Goal: Check status: Check status

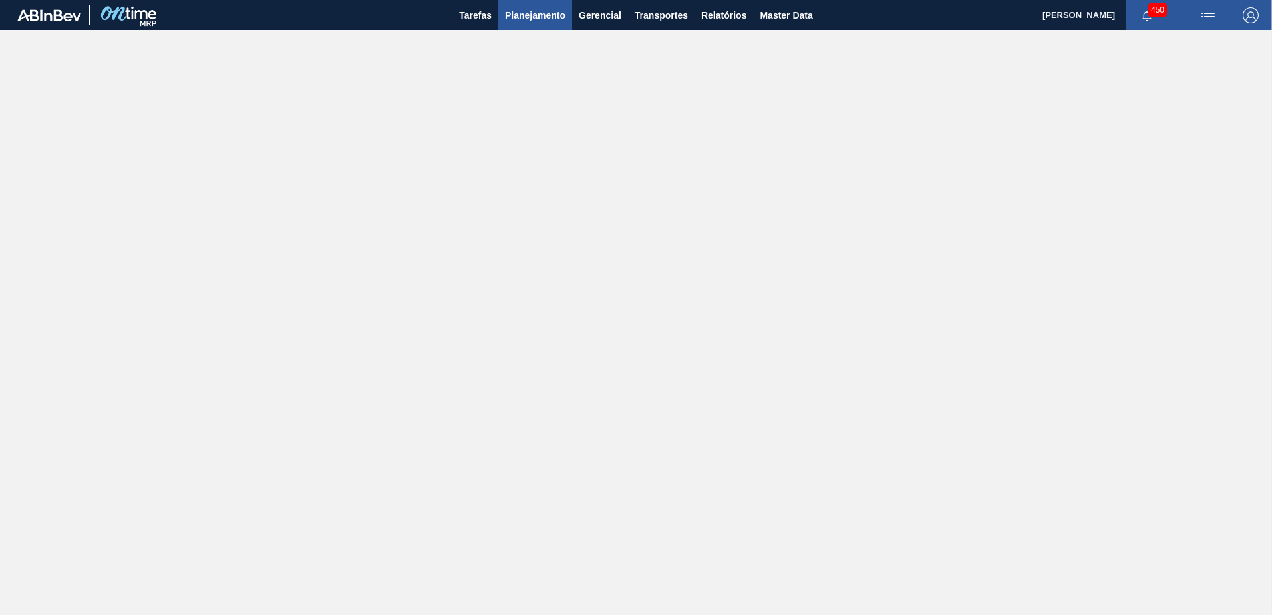
click at [529, 18] on span "Planejamento" at bounding box center [535, 15] width 61 height 16
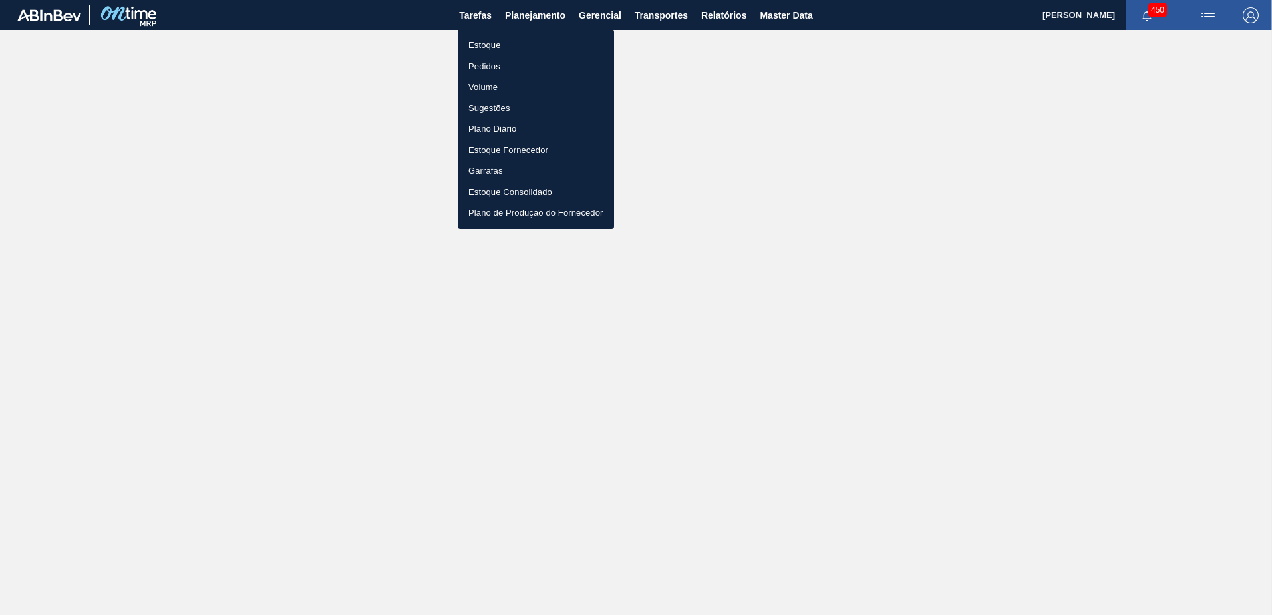
click at [512, 39] on li "Estoque" at bounding box center [536, 45] width 156 height 21
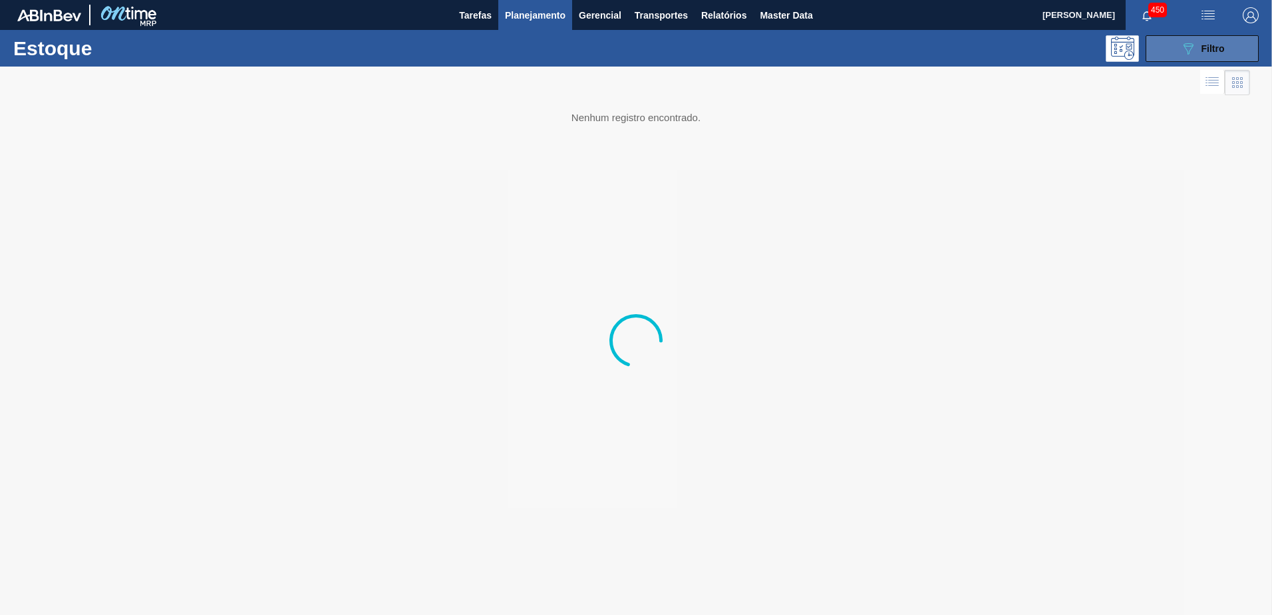
click at [1212, 46] on span "Filtro" at bounding box center [1213, 48] width 23 height 11
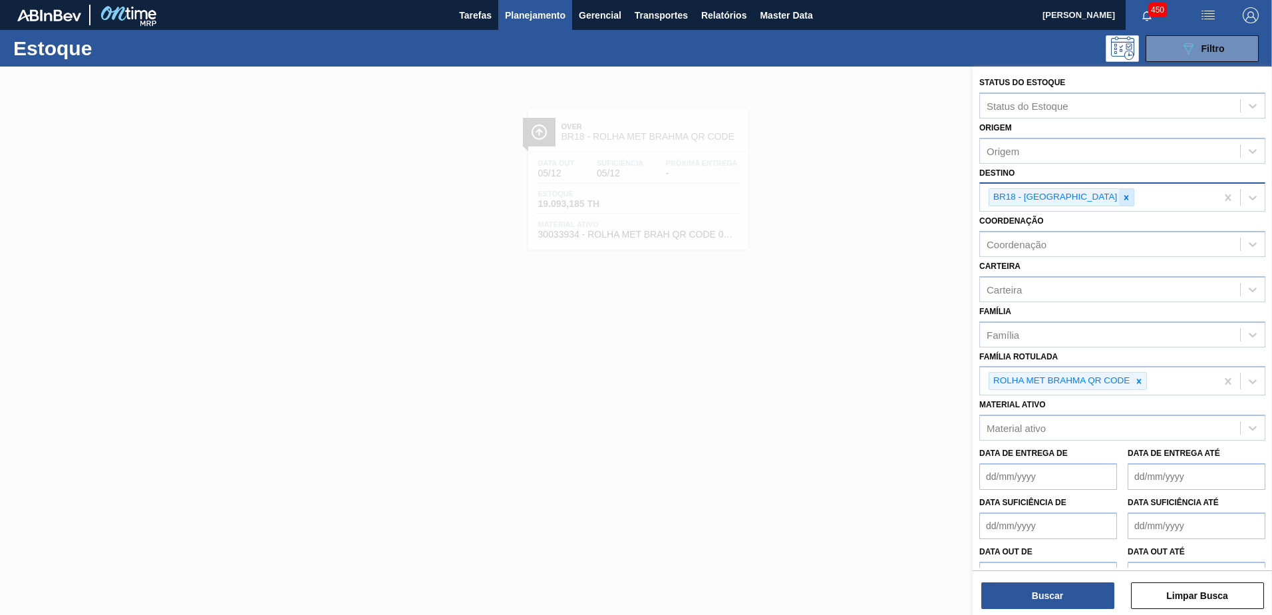
click at [1122, 198] on icon at bounding box center [1126, 197] width 9 height 9
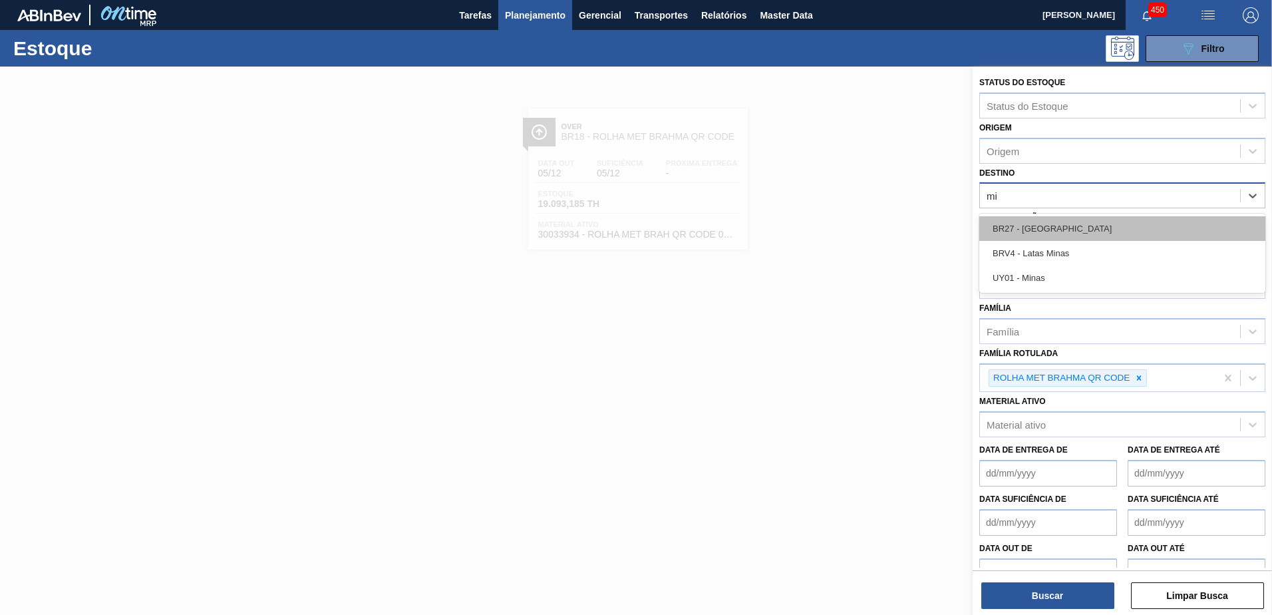
type input "m"
type input "jua"
click at [1093, 220] on div "BR17 - Juatuba" at bounding box center [1123, 228] width 286 height 25
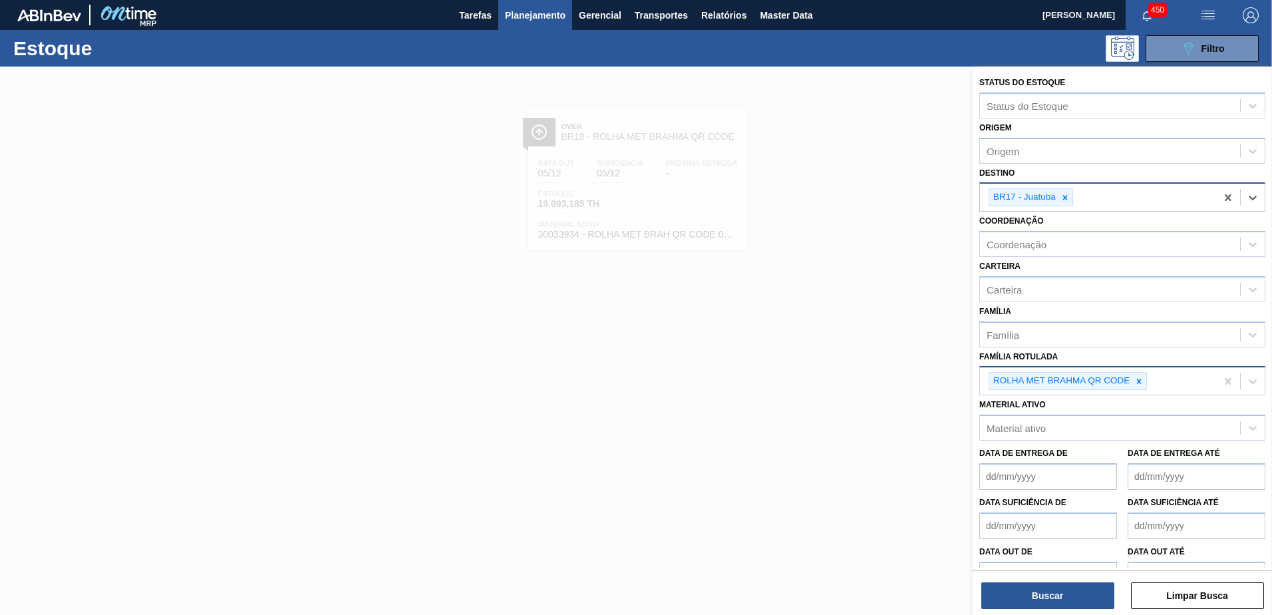
click at [1139, 380] on icon at bounding box center [1139, 381] width 5 height 5
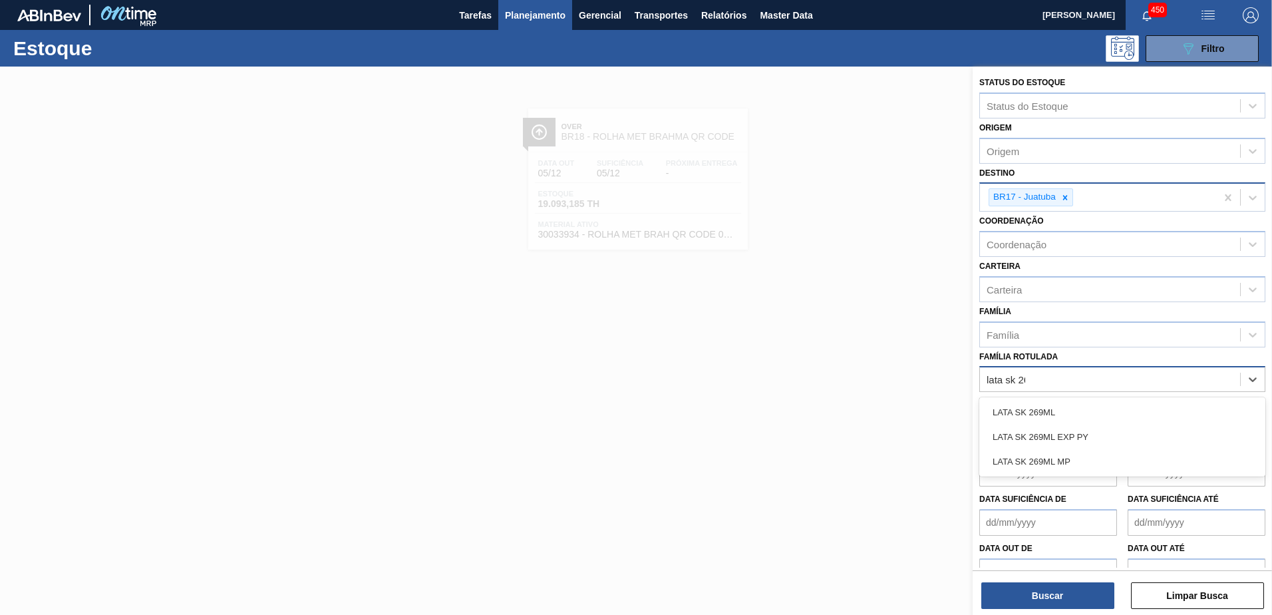
type Rotulada "lata sk 269"
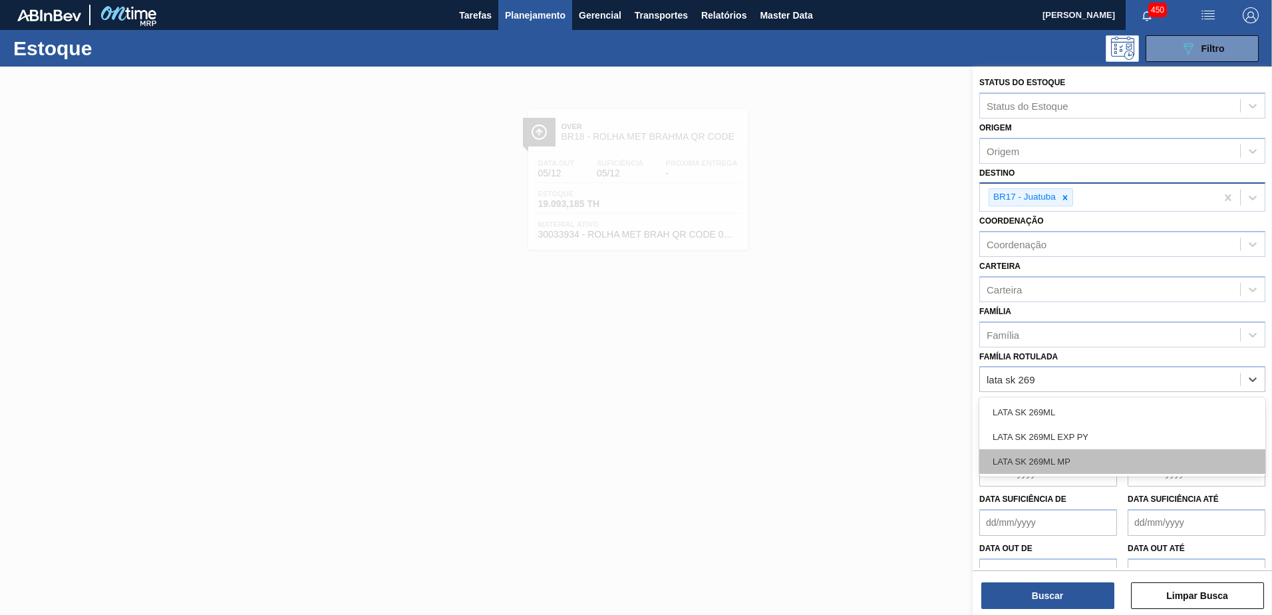
click at [1056, 463] on div "LATA SK 269ML MP" at bounding box center [1123, 461] width 286 height 25
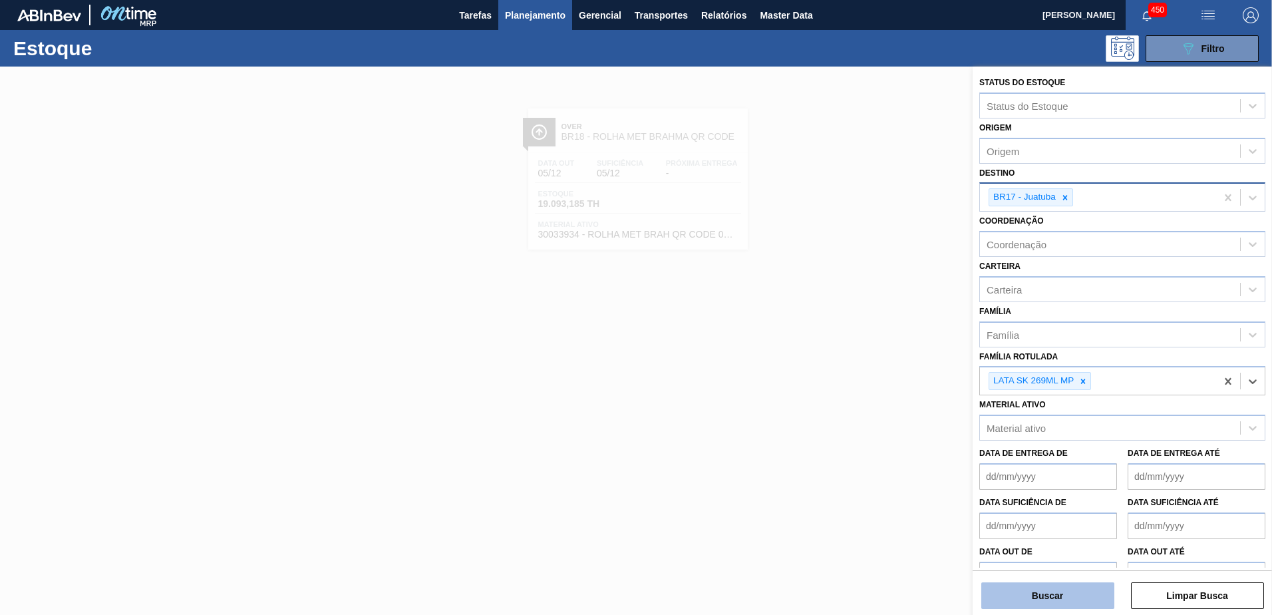
click at [1061, 594] on button "Buscar" at bounding box center [1048, 595] width 133 height 27
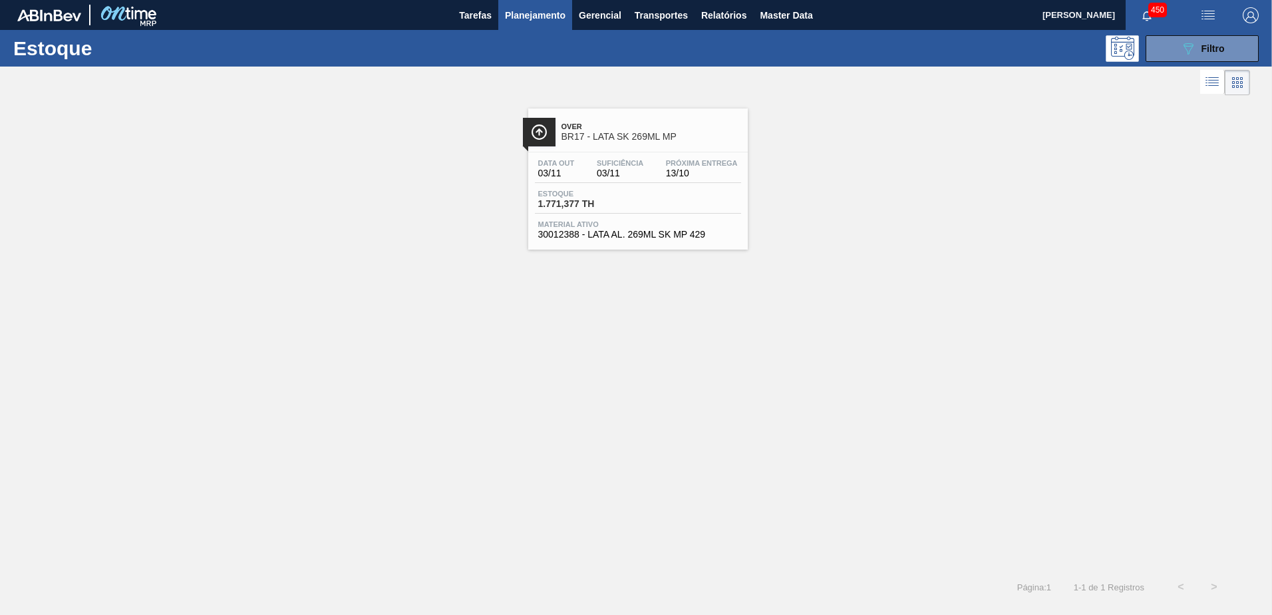
click at [614, 142] on div "Over BR17 - LATA SK 269ML MP" at bounding box center [652, 132] width 180 height 30
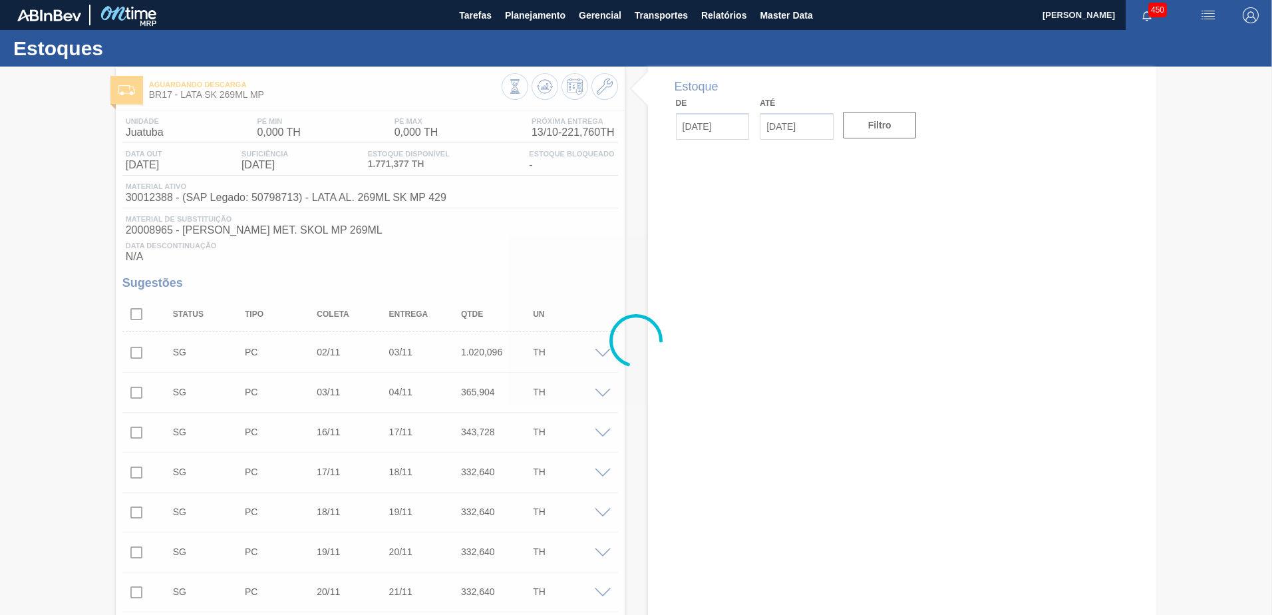
type input "[DATE]"
